Goal: Obtain resource: Download file/media

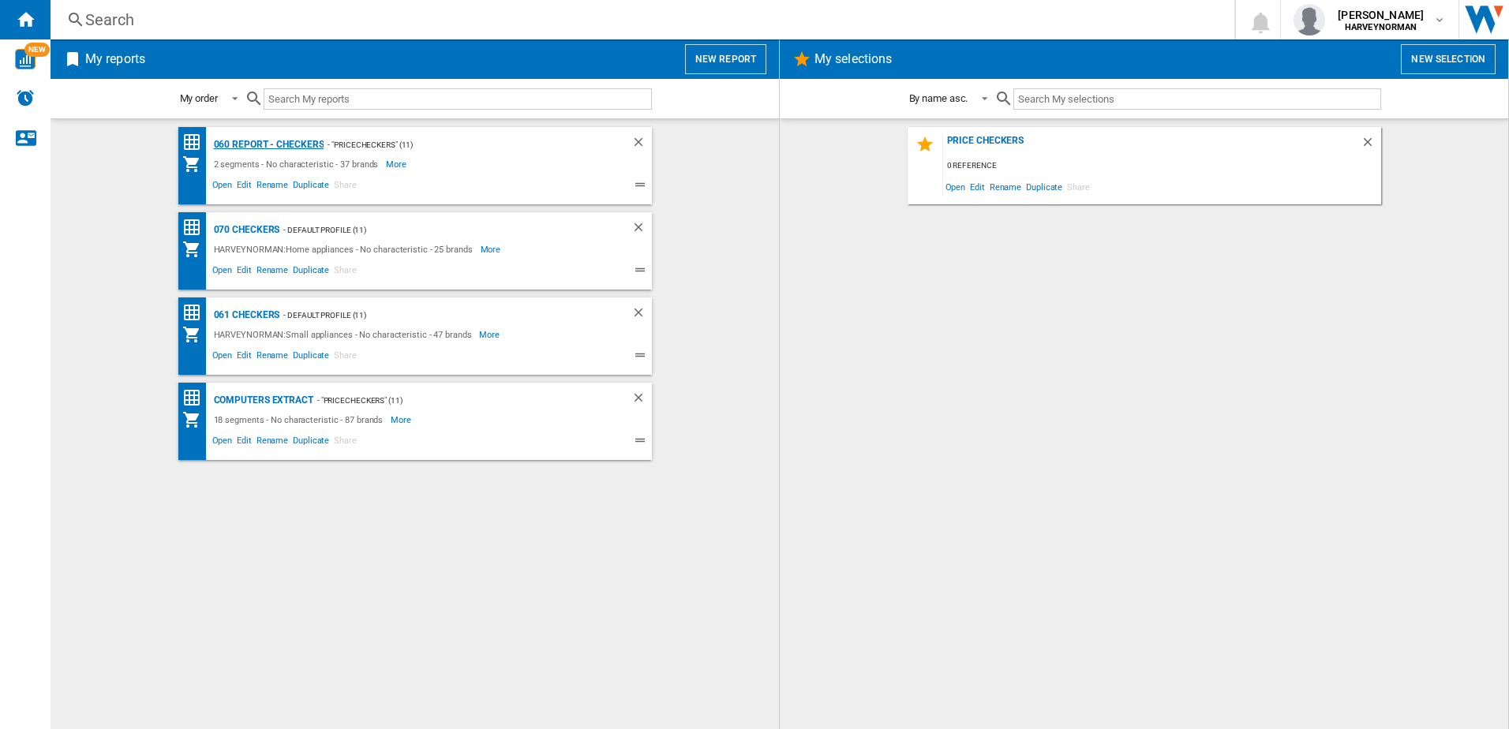
click at [253, 144] on div "060 report - Checkers" at bounding box center [267, 145] width 114 height 20
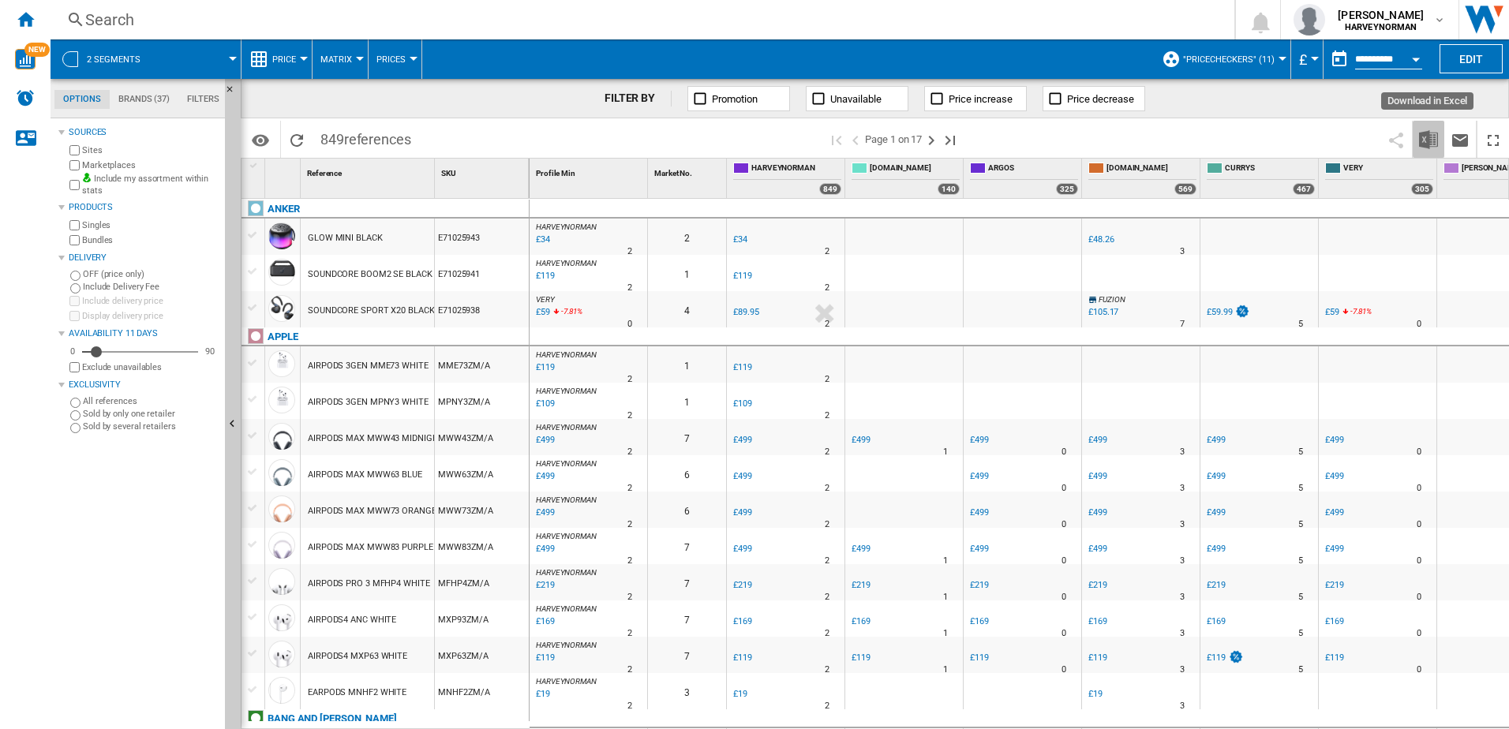
click at [1431, 141] on img "Download in Excel" at bounding box center [1428, 139] width 19 height 19
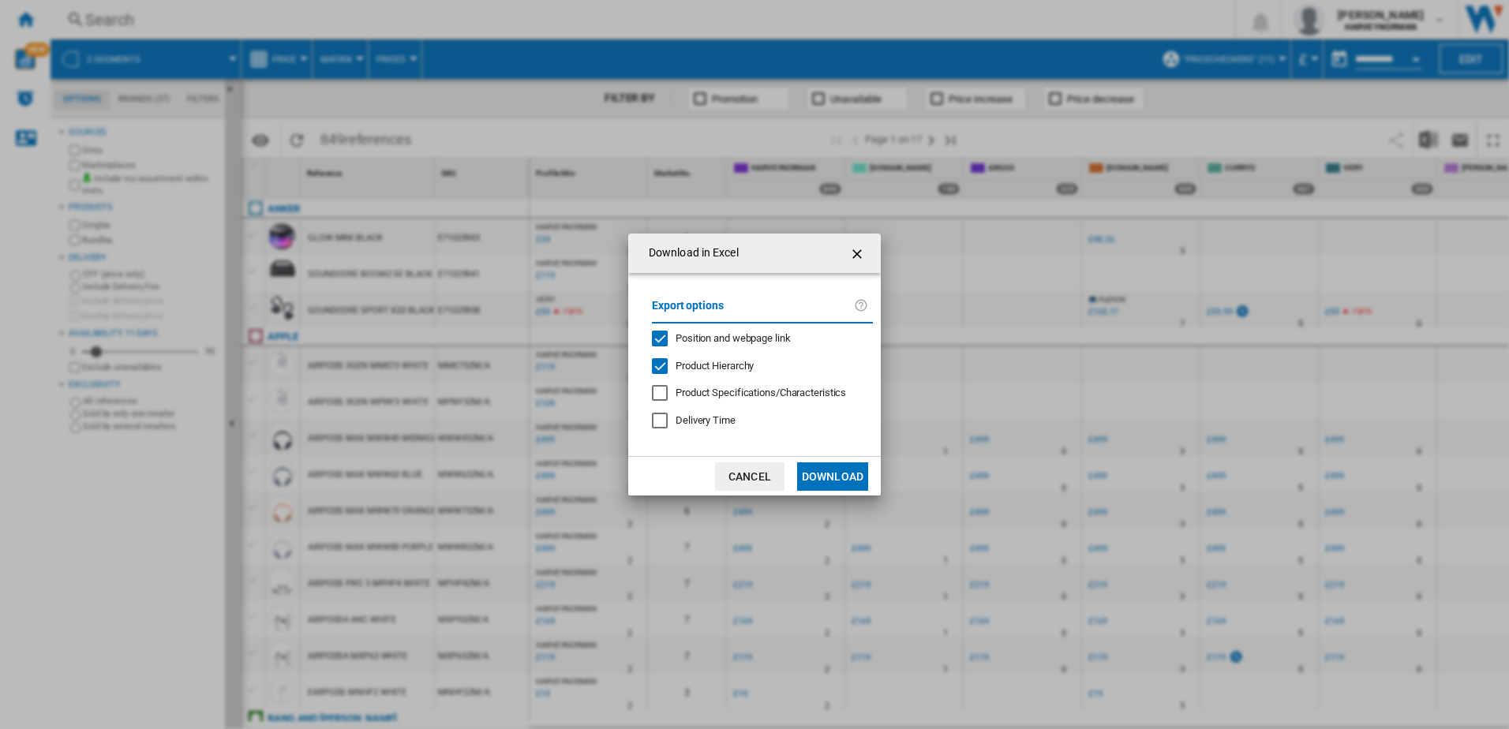
click at [840, 484] on button "Download" at bounding box center [832, 476] width 71 height 28
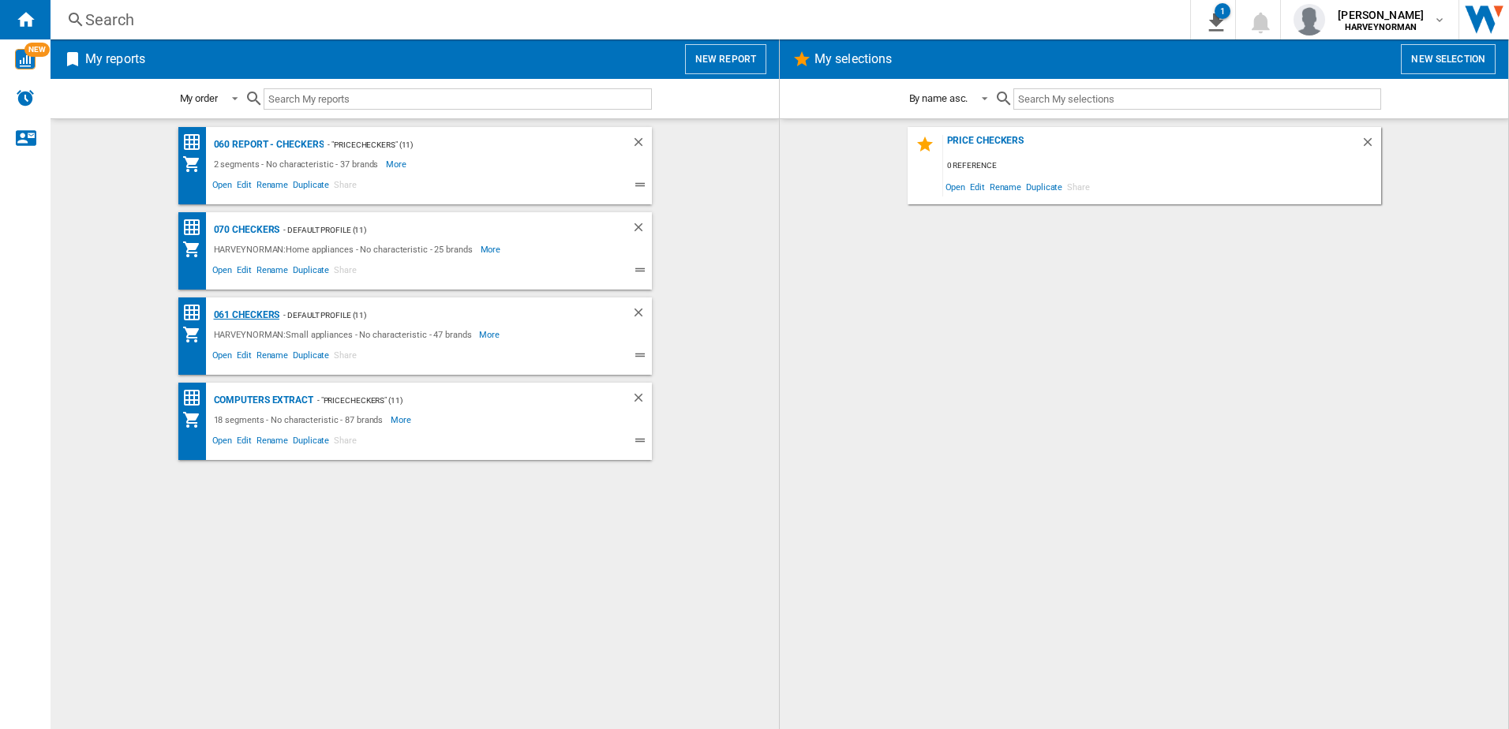
click at [243, 306] on div "061 Checkers" at bounding box center [245, 315] width 70 height 20
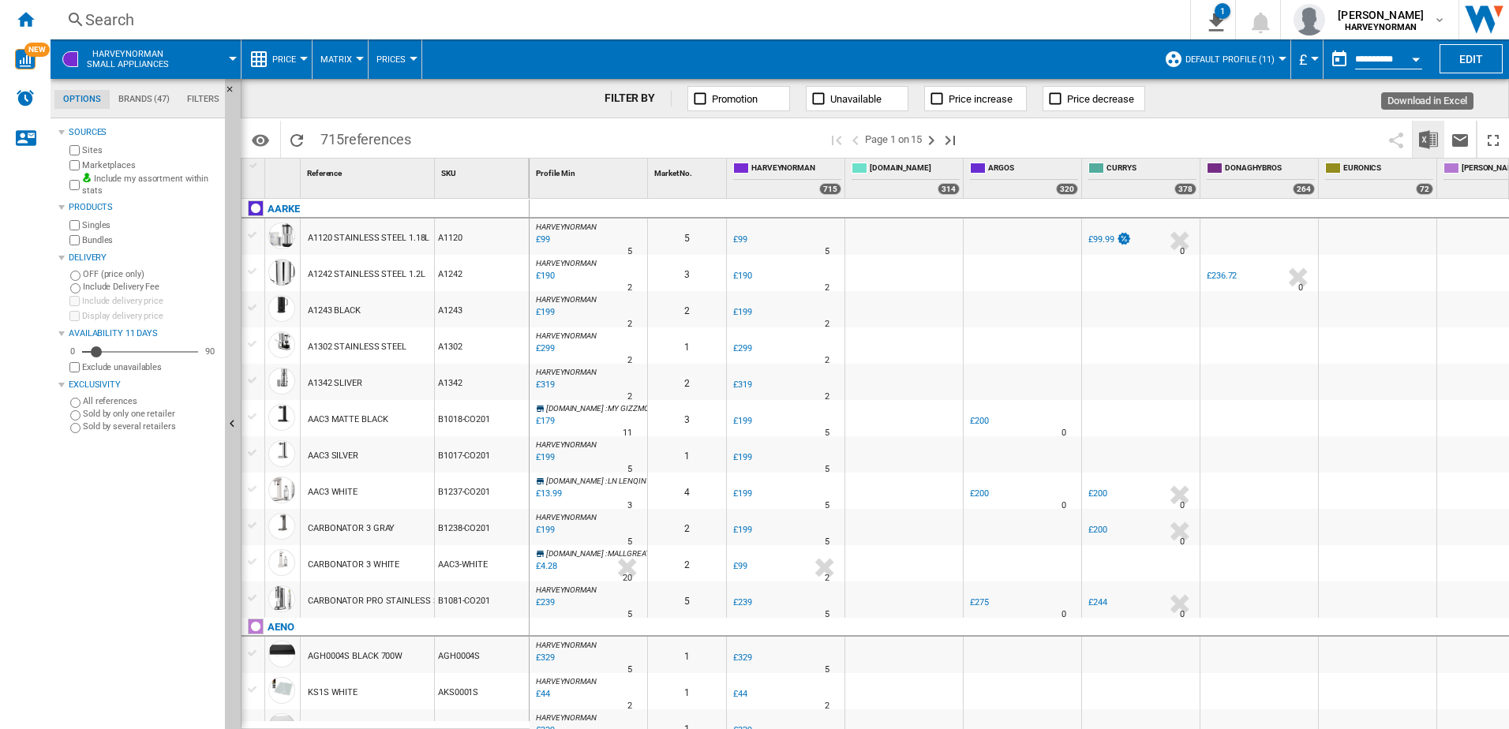
click at [1426, 138] on img "Download in Excel" at bounding box center [1428, 139] width 19 height 19
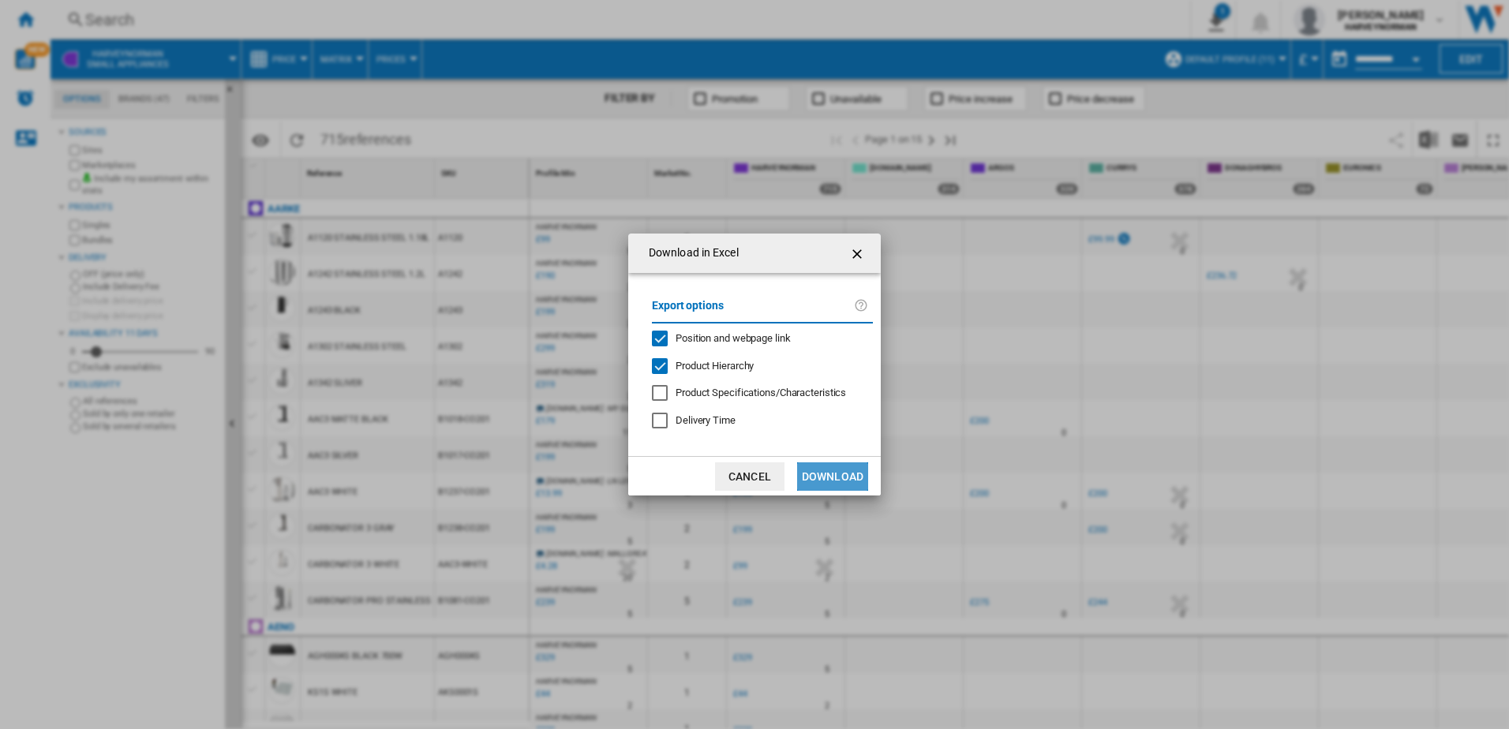
click at [832, 477] on button "Download" at bounding box center [832, 476] width 71 height 28
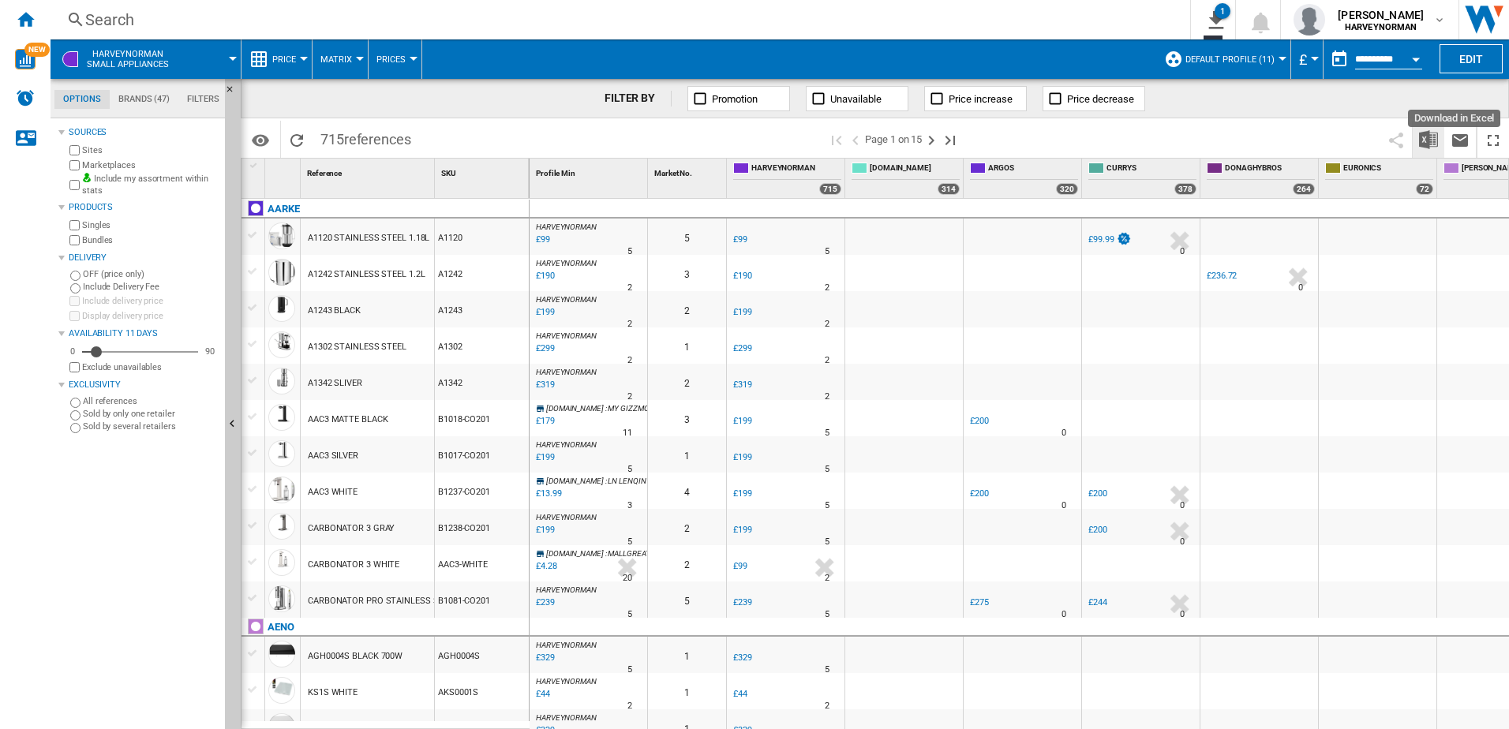
click at [1425, 136] on img "Download in Excel" at bounding box center [1428, 139] width 19 height 19
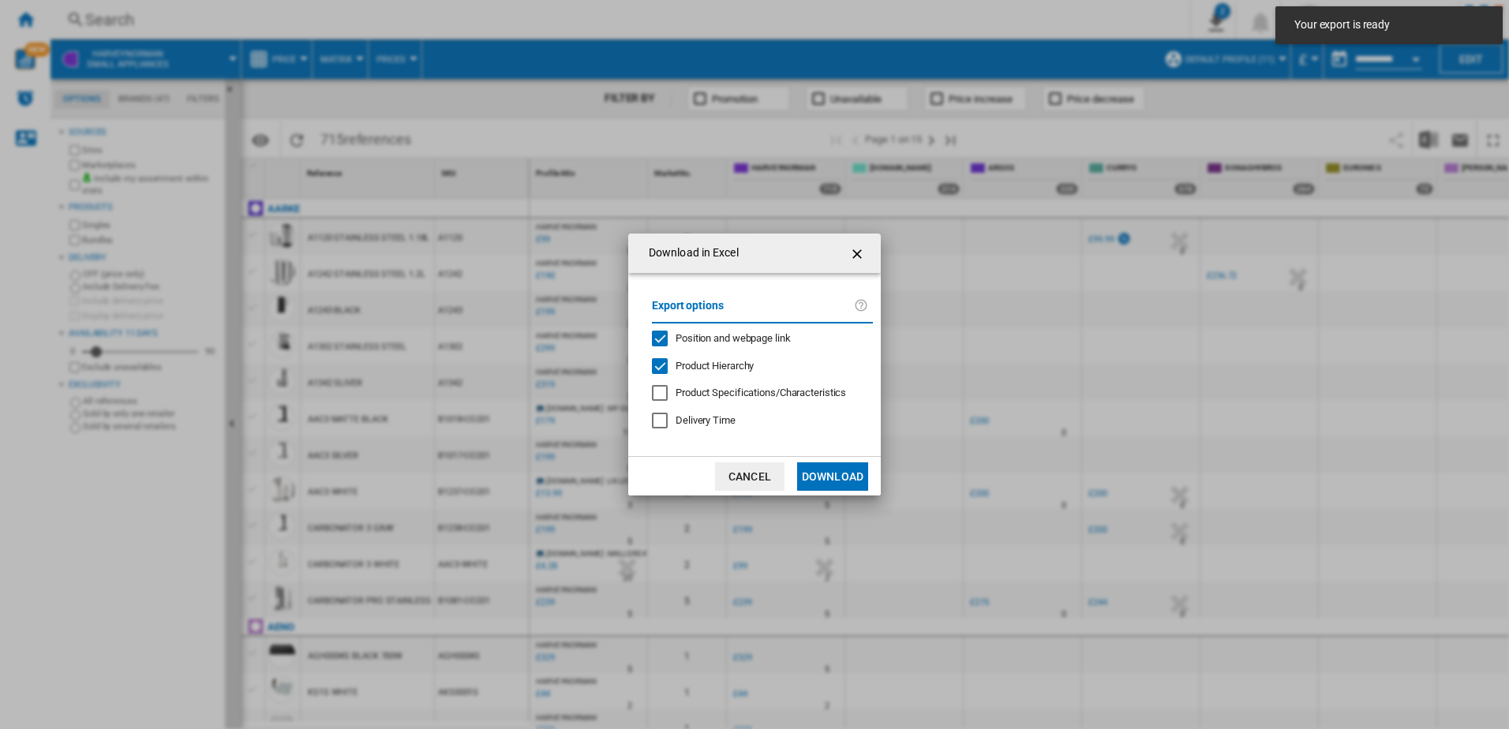
click at [838, 477] on button "Download" at bounding box center [832, 476] width 71 height 28
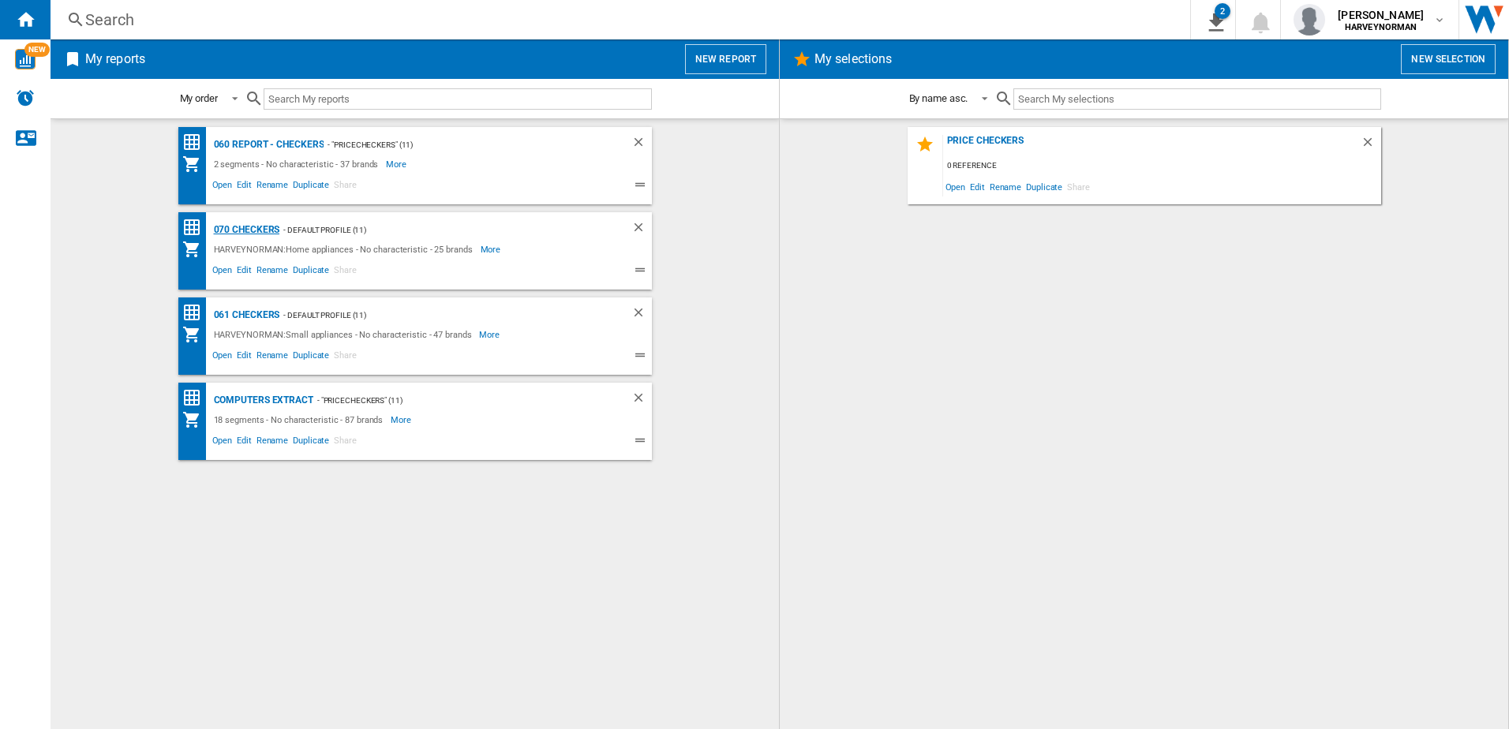
click at [271, 230] on div "070 Checkers" at bounding box center [245, 230] width 70 height 20
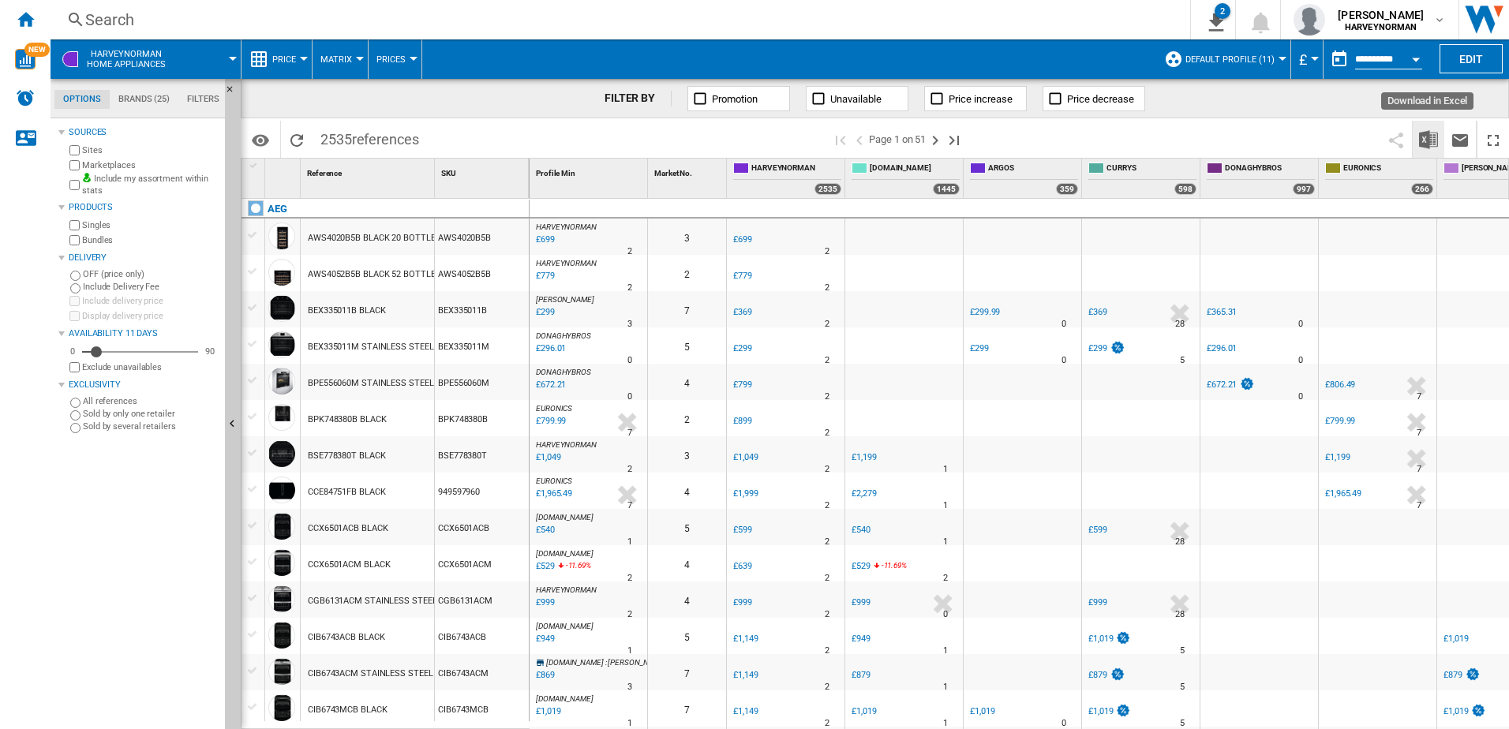
click at [1426, 140] on img "Download in Excel" at bounding box center [1428, 139] width 19 height 19
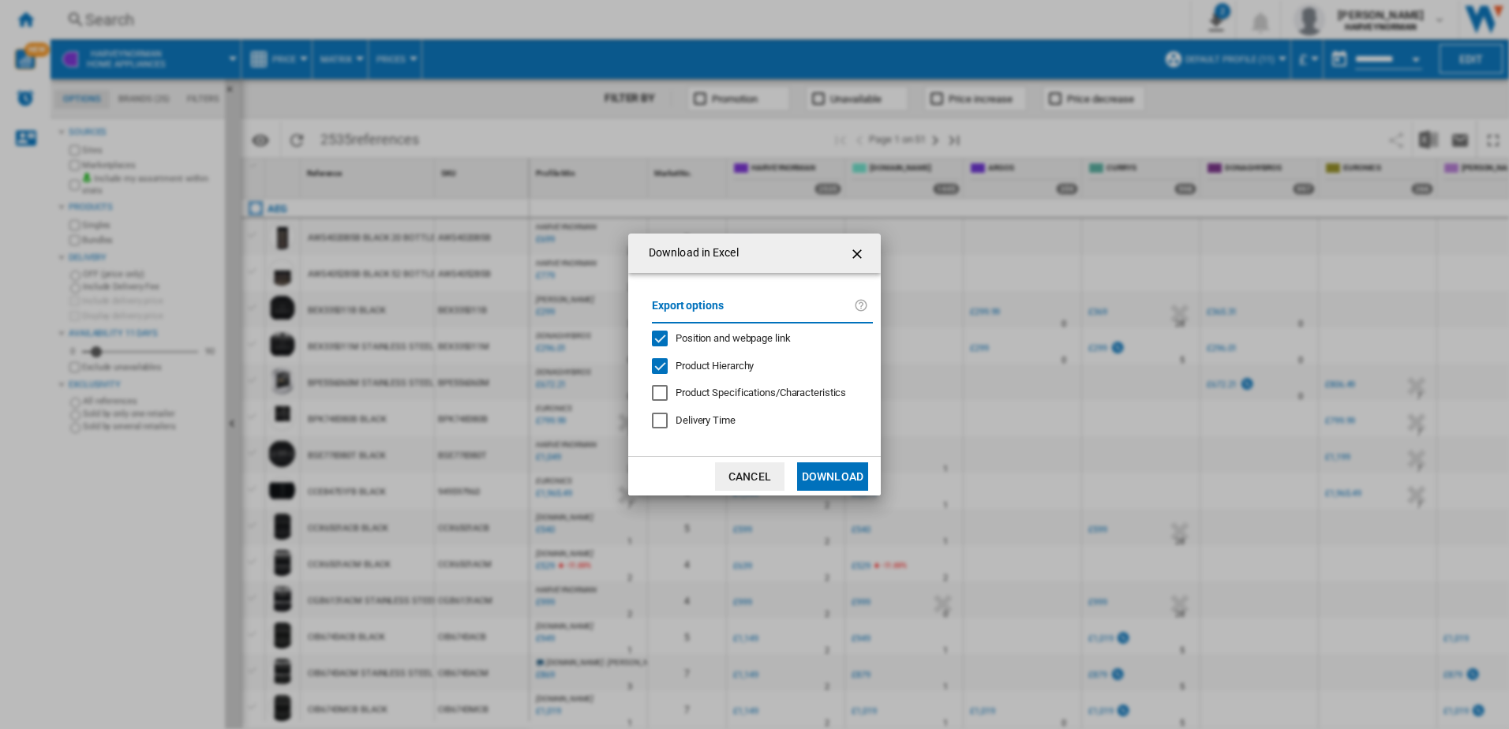
click at [825, 477] on button "Download" at bounding box center [832, 476] width 71 height 28
